Goal: Task Accomplishment & Management: Manage account settings

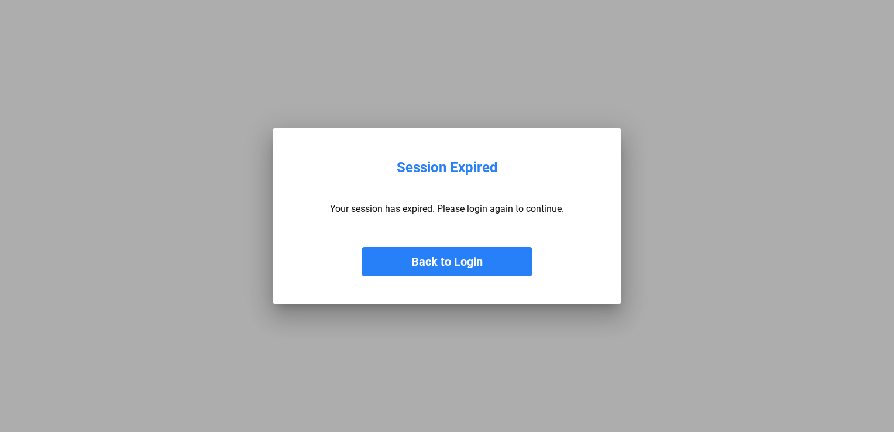
click at [484, 256] on button "Back to Login" at bounding box center [447, 261] width 171 height 29
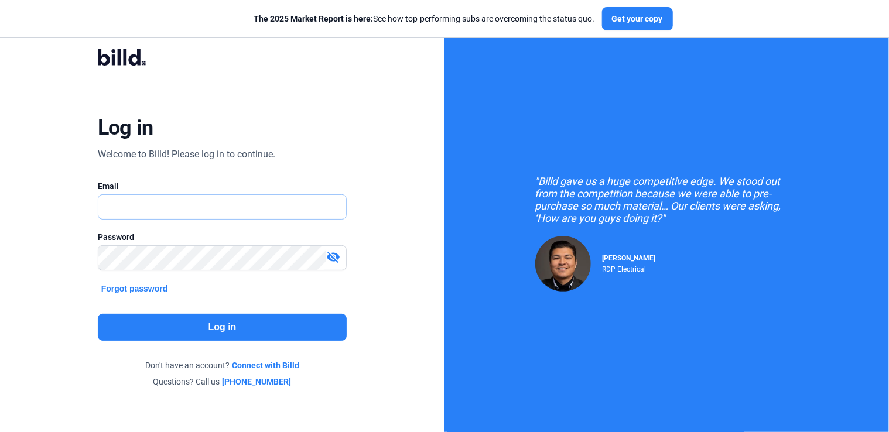
click at [181, 211] on input "text" at bounding box center [222, 207] width 248 height 24
type input "[PERSON_NAME][EMAIL_ADDRESS][DOMAIN_NAME]"
click at [228, 338] on button "Log in" at bounding box center [222, 327] width 249 height 27
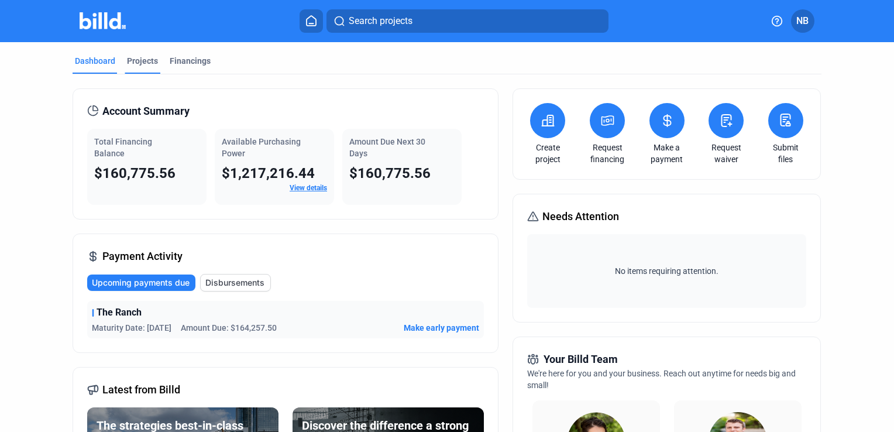
click at [143, 62] on div "Projects" at bounding box center [142, 61] width 31 height 12
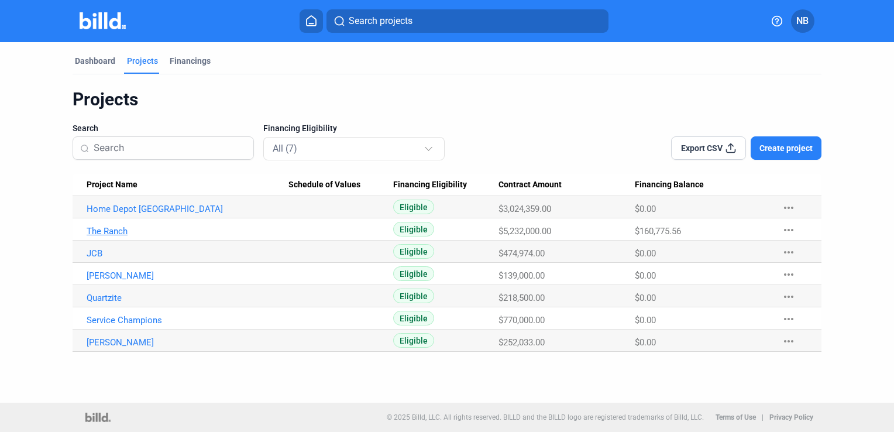
click at [117, 232] on link "The Ranch" at bounding box center [188, 231] width 202 height 11
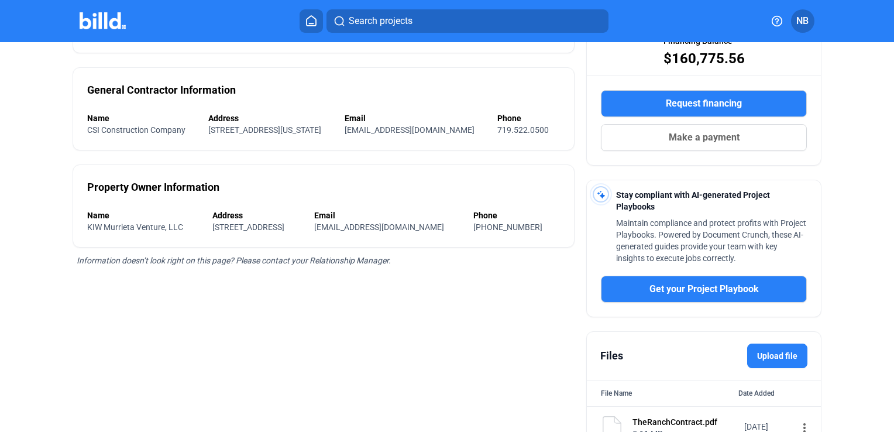
scroll to position [227, 0]
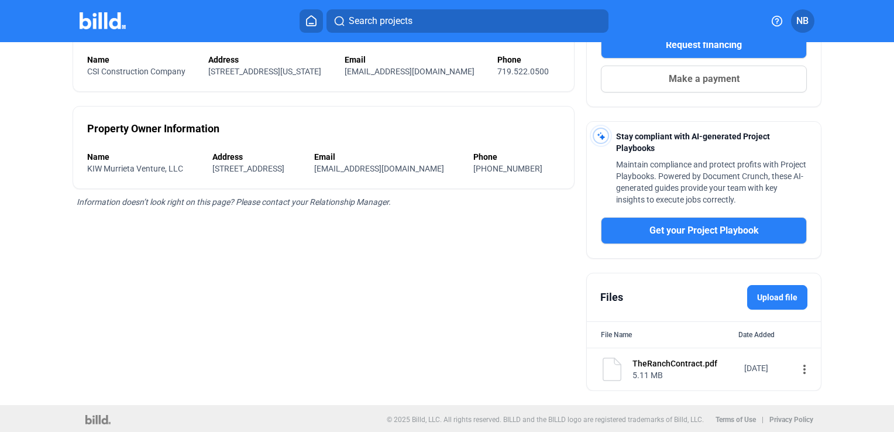
click at [777, 365] on div "[DATE]" at bounding box center [768, 368] width 47 height 12
click at [798, 367] on mat-icon "more_vert" at bounding box center [805, 369] width 14 height 14
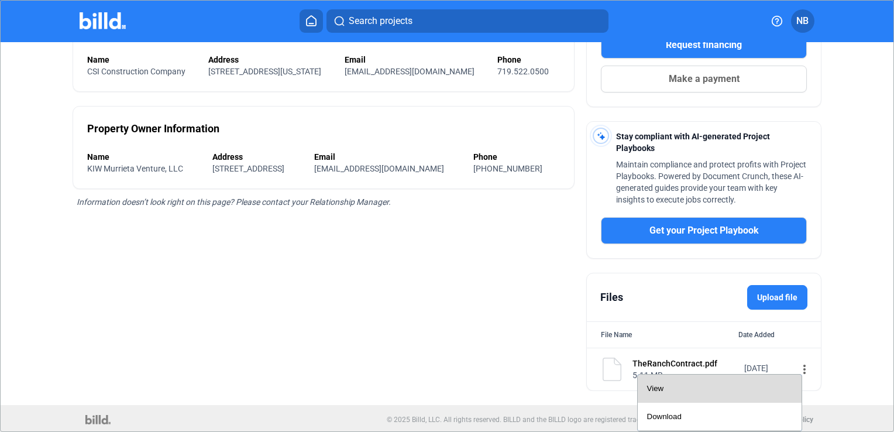
click at [681, 378] on div "View" at bounding box center [719, 389] width 145 height 28
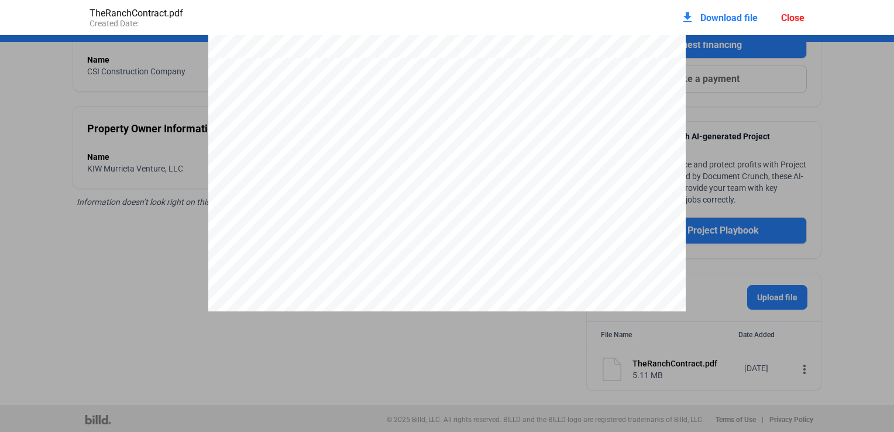
scroll to position [10424, 0]
